Goal: Task Accomplishment & Management: Use online tool/utility

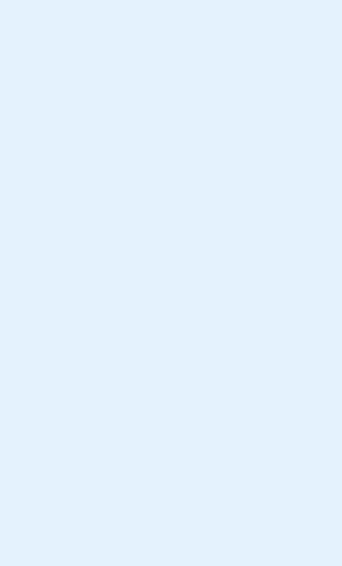
drag, startPoint x: 77, startPoint y: 69, endPoint x: 94, endPoint y: 205, distance: 137.0
click at [94, 205] on body at bounding box center [171, 283] width 342 height 566
click at [309, 11] on body at bounding box center [171, 283] width 342 height 566
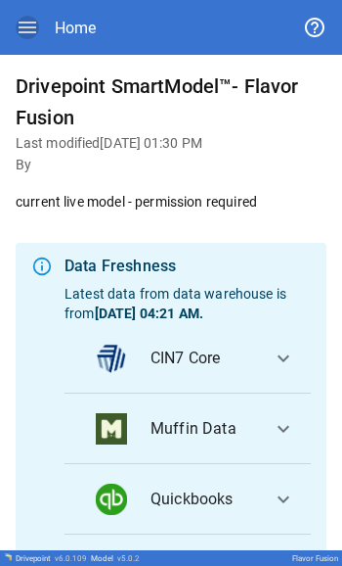
click at [32, 26] on icon "button" at bounding box center [28, 28] width 18 height 12
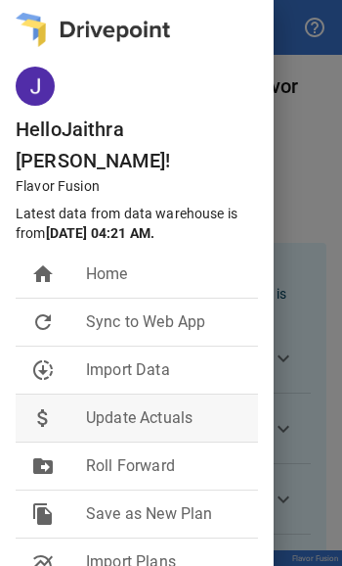
scroll to position [58, 0]
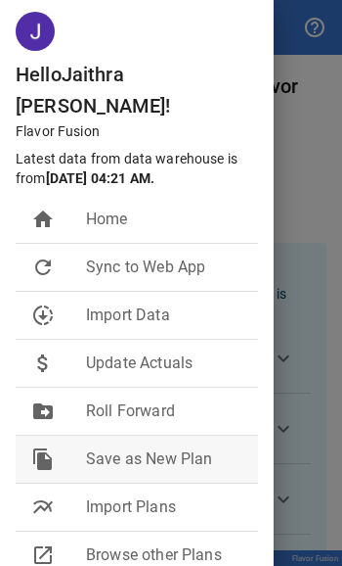
click at [102, 447] on span "Save as New Plan" at bounding box center [164, 458] width 157 height 23
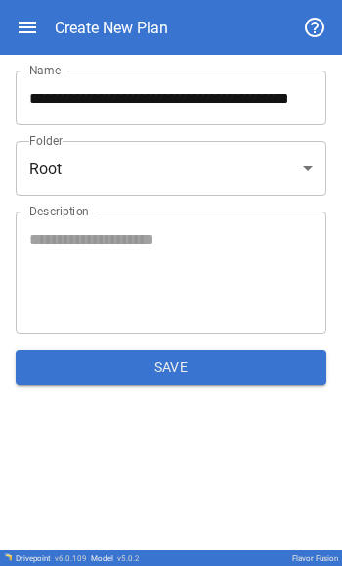
click at [81, 187] on body "**********" at bounding box center [171, 283] width 342 height 566
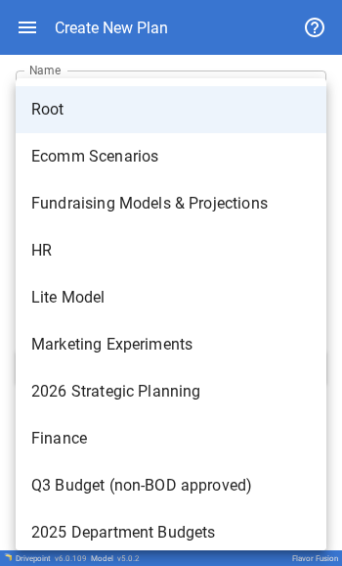
click at [9, 201] on div at bounding box center [171, 283] width 342 height 566
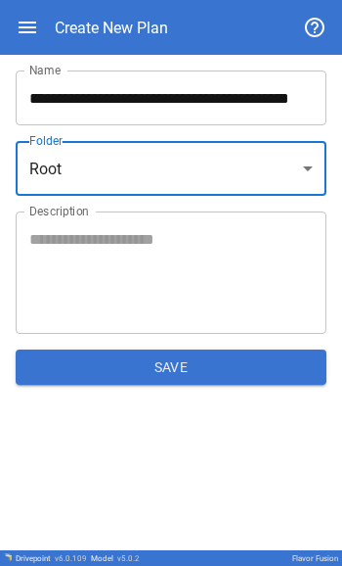
click at [112, 170] on body "**********" at bounding box center [171, 283] width 342 height 566
type input "**********"
click at [253, 159] on body "**********" at bounding box center [171, 283] width 342 height 566
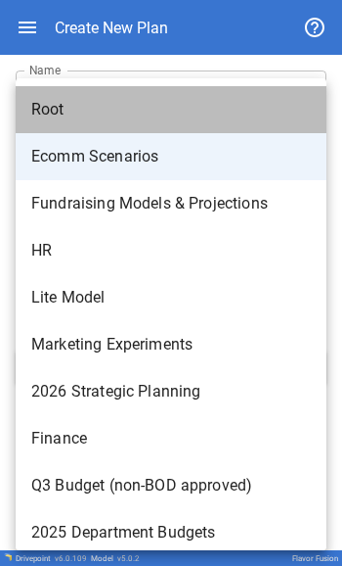
click at [113, 97] on li "Root" at bounding box center [171, 109] width 311 height 47
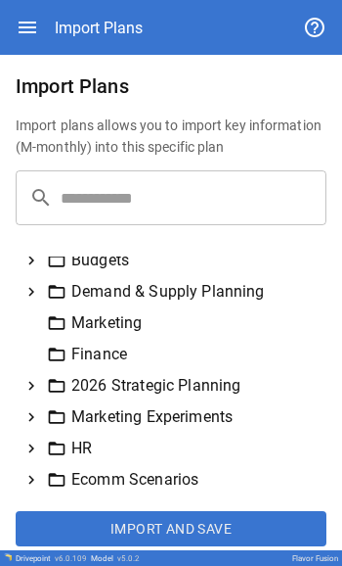
scroll to position [10, 0]
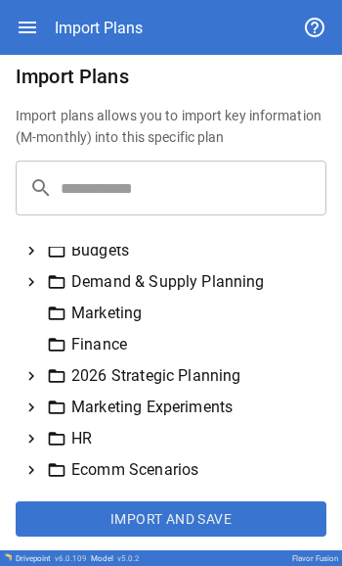
click at [32, 279] on icon at bounding box center [31, 282] width 6 height 9
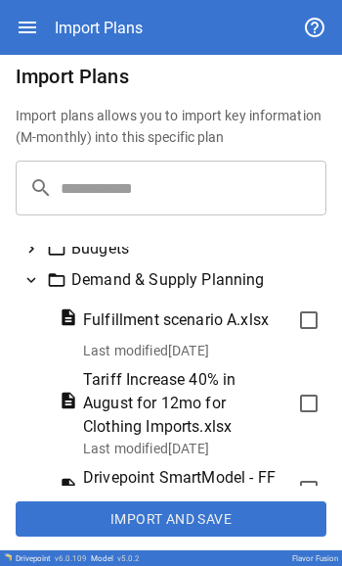
click at [32, 279] on icon at bounding box center [32, 280] width 18 height 18
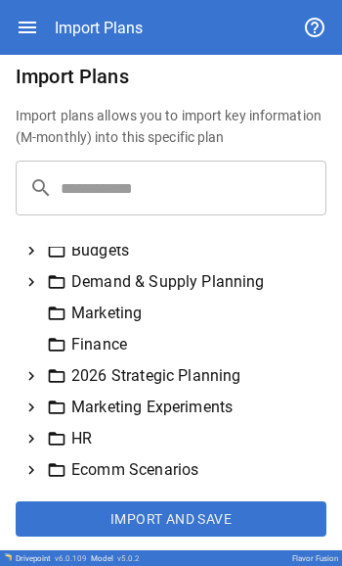
scroll to position [0, 0]
click at [33, 463] on icon at bounding box center [32, 470] width 18 height 18
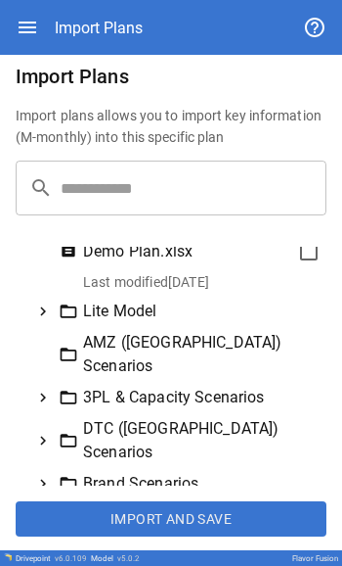
scroll to position [216, 0]
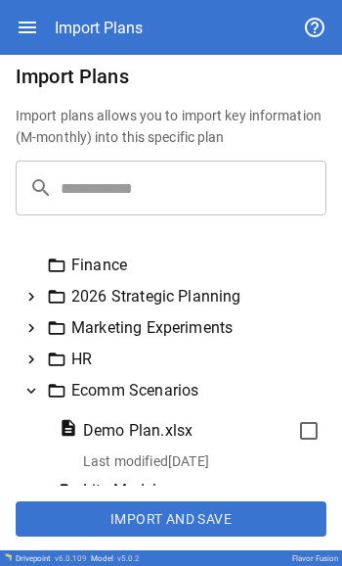
click at [27, 391] on icon at bounding box center [32, 391] width 18 height 18
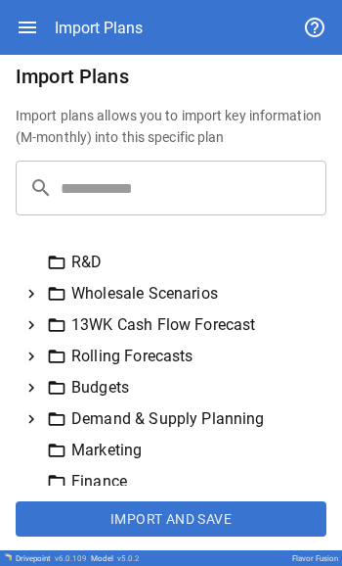
scroll to position [0, 0]
click at [31, 291] on icon at bounding box center [31, 294] width 6 height 9
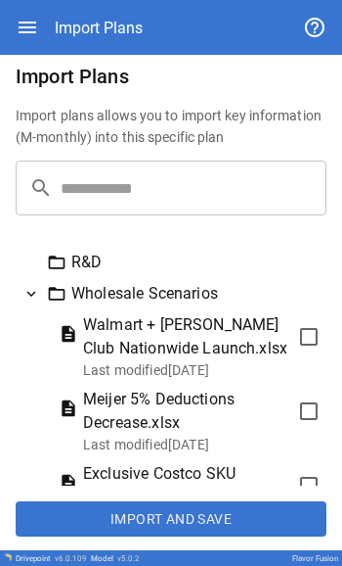
click at [31, 290] on icon at bounding box center [32, 294] width 18 height 18
